Goal: Information Seeking & Learning: Learn about a topic

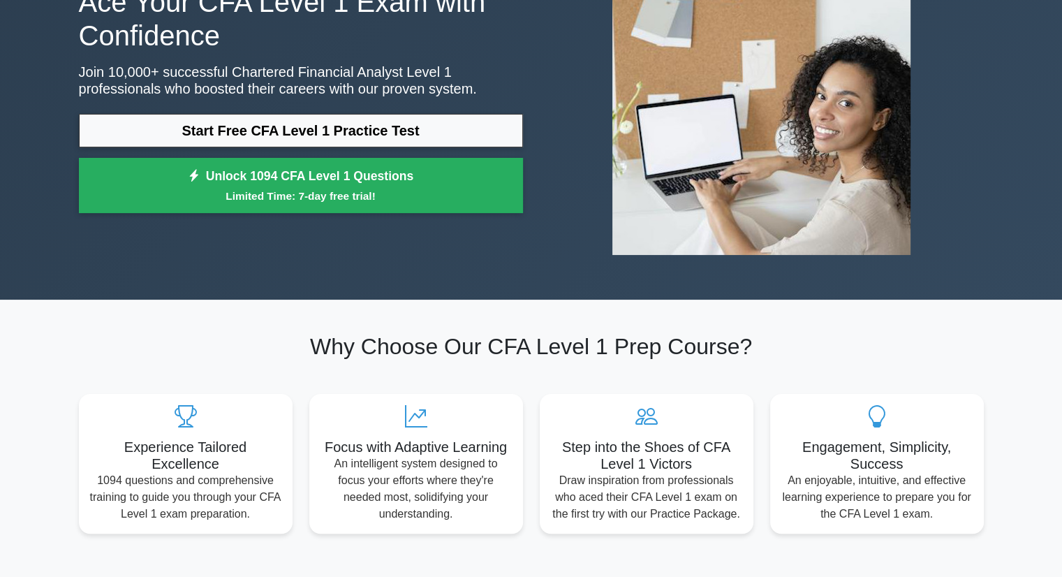
scroll to position [70, 0]
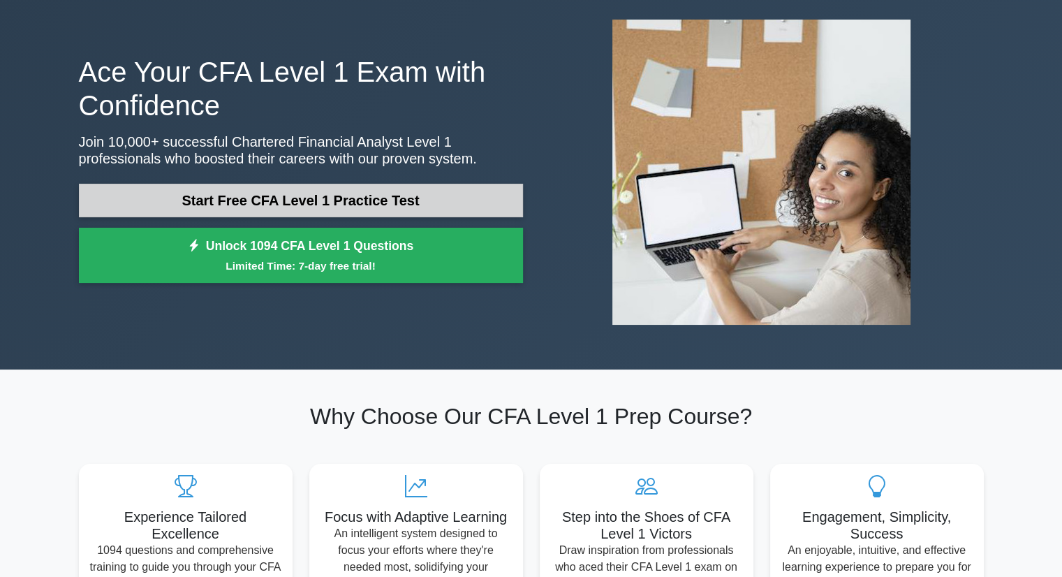
click at [244, 196] on link "Start Free CFA Level 1 Practice Test" at bounding box center [301, 201] width 444 height 34
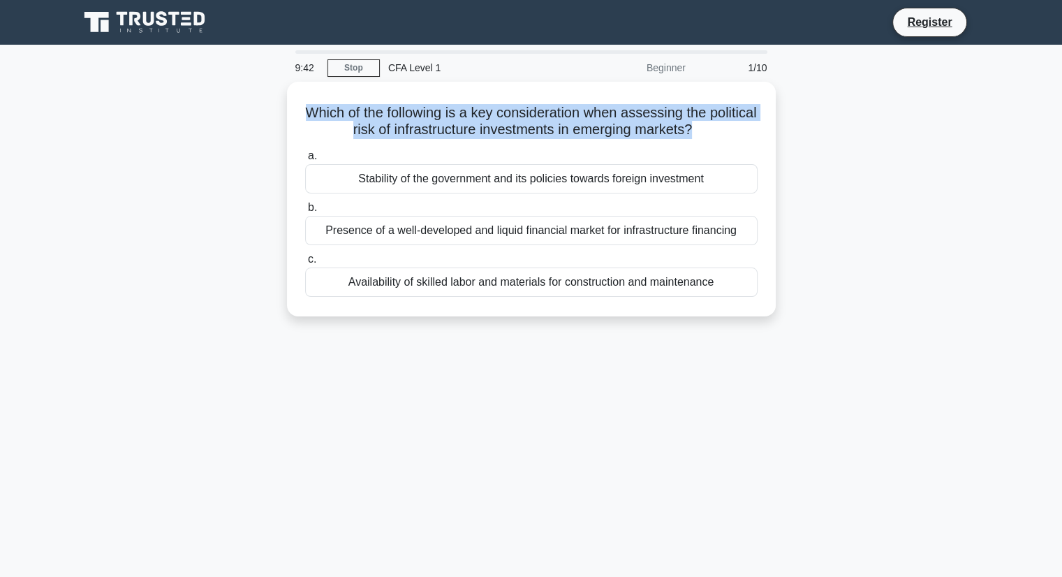
drag, startPoint x: 723, startPoint y: 129, endPoint x: 272, endPoint y: 98, distance: 452.1
click at [272, 98] on div "Which of the following is a key consideration when assessing the political risk…" at bounding box center [532, 207] width 922 height 251
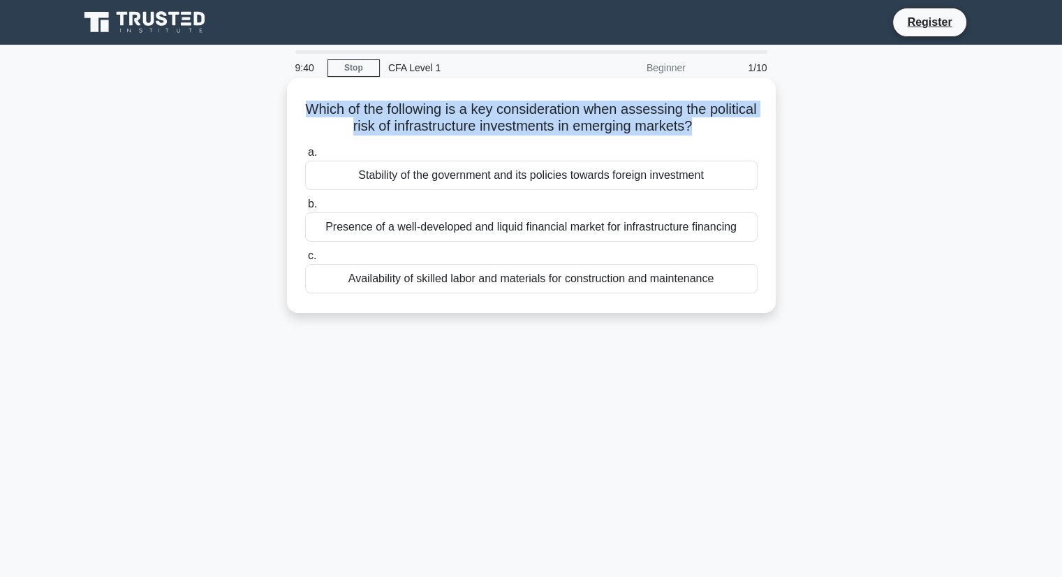
drag, startPoint x: 725, startPoint y: 280, endPoint x: 314, endPoint y: 94, distance: 450.9
click at [314, 94] on div "Which of the following is a key consideration when assessing the political risk…" at bounding box center [532, 195] width 478 height 223
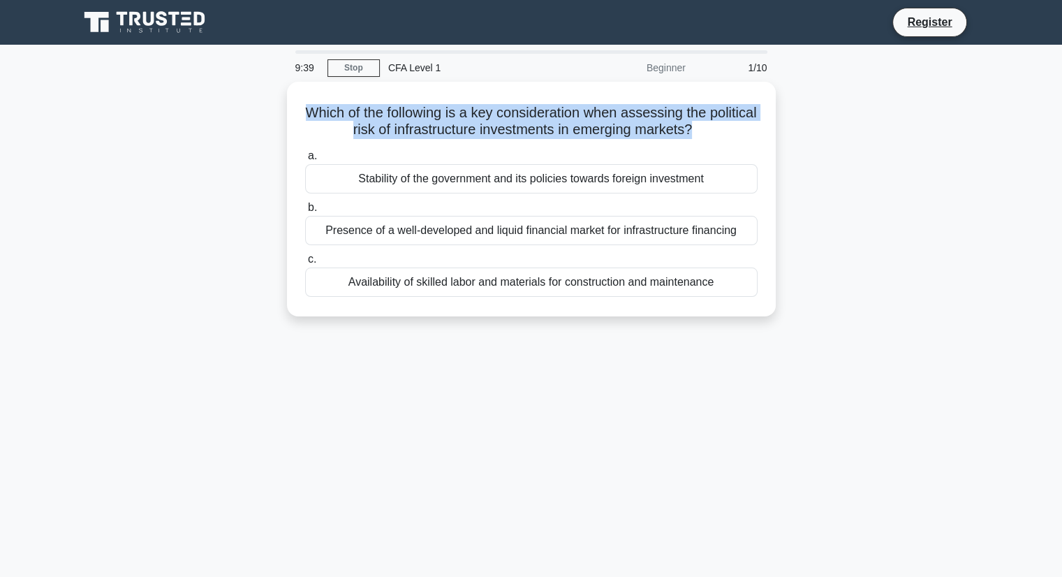
copy div "Which of the following is a key consideration when assessing the political risk…"
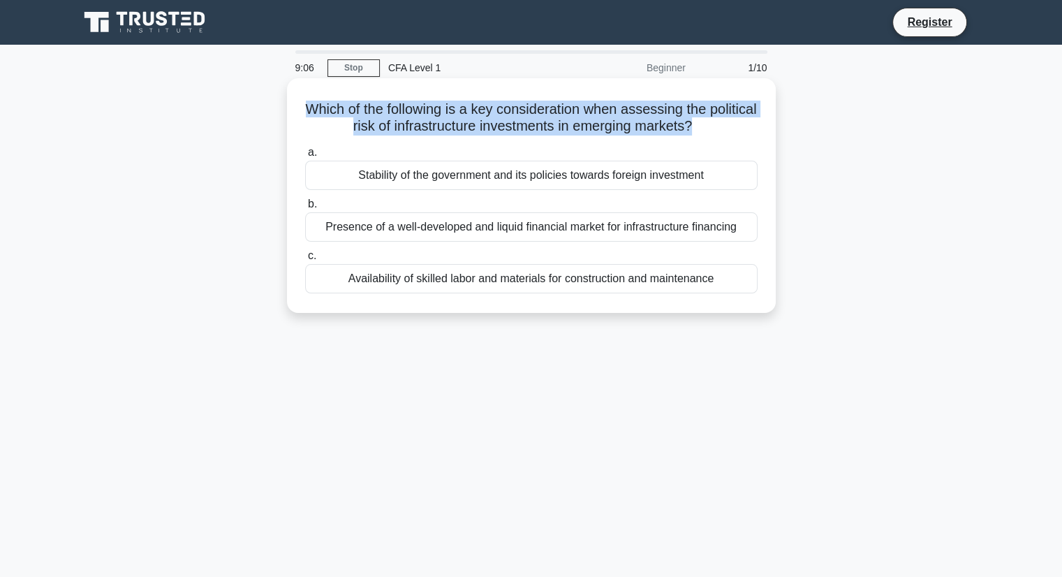
click at [374, 225] on div "Presence of a well-developed and liquid financial market for infrastructure fin…" at bounding box center [531, 226] width 452 height 29
click at [305, 209] on input "b. Presence of a well-developed and liquid financial market for infrastructure …" at bounding box center [305, 204] width 0 height 9
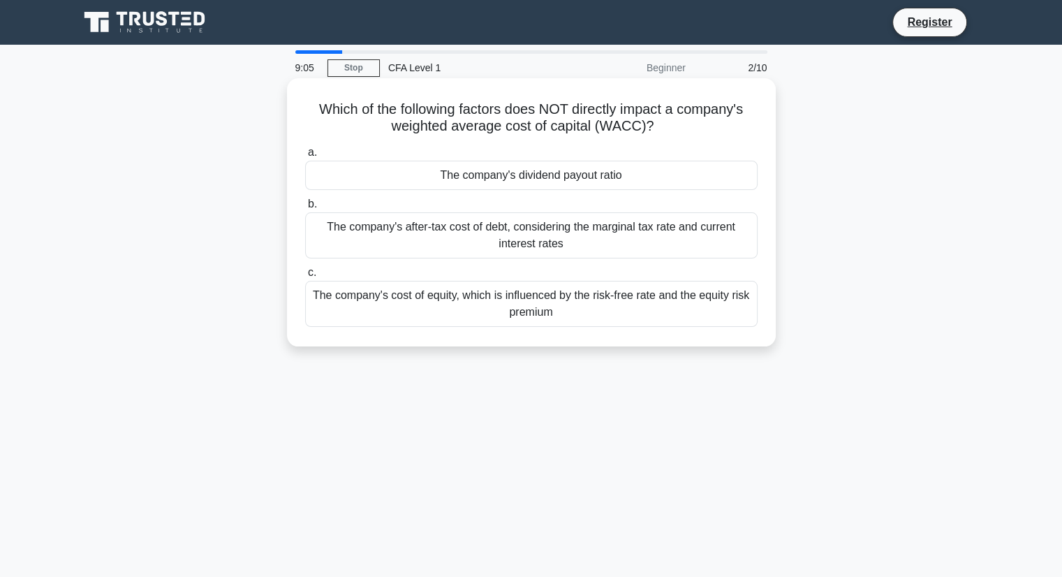
click at [366, 226] on div "The company's after-tax cost of debt, considering the marginal tax rate and cur…" at bounding box center [531, 235] width 452 height 46
click at [305, 209] on input "b. The company's after-tax cost of debt, considering the marginal tax rate and …" at bounding box center [305, 204] width 0 height 9
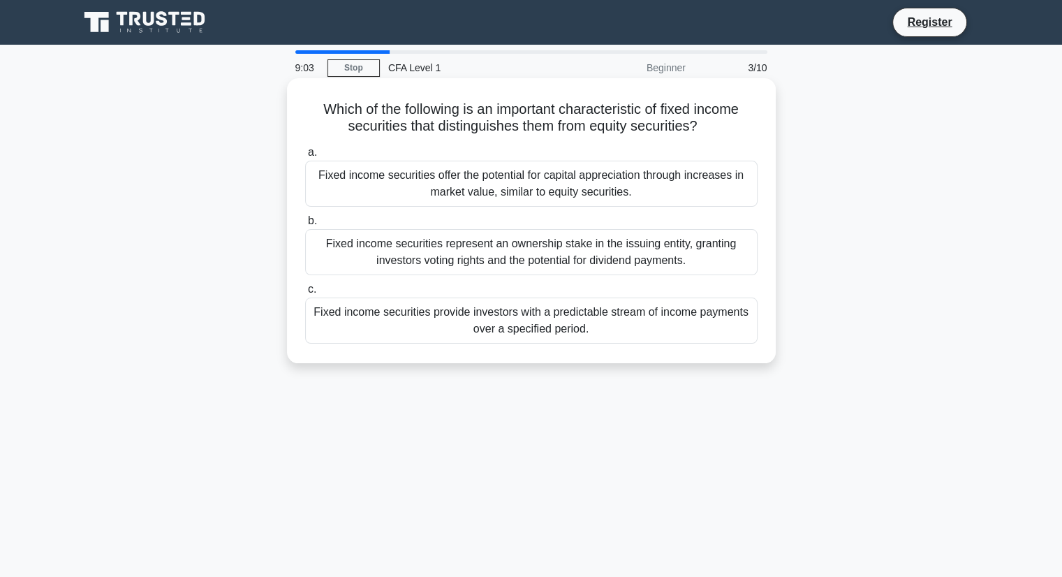
click at [311, 221] on span "b." at bounding box center [312, 220] width 9 height 12
click at [305, 221] on input "b. Fixed income securities represent an ownership stake in the issuing entity, …" at bounding box center [305, 220] width 0 height 9
